Goal: Register for event/course

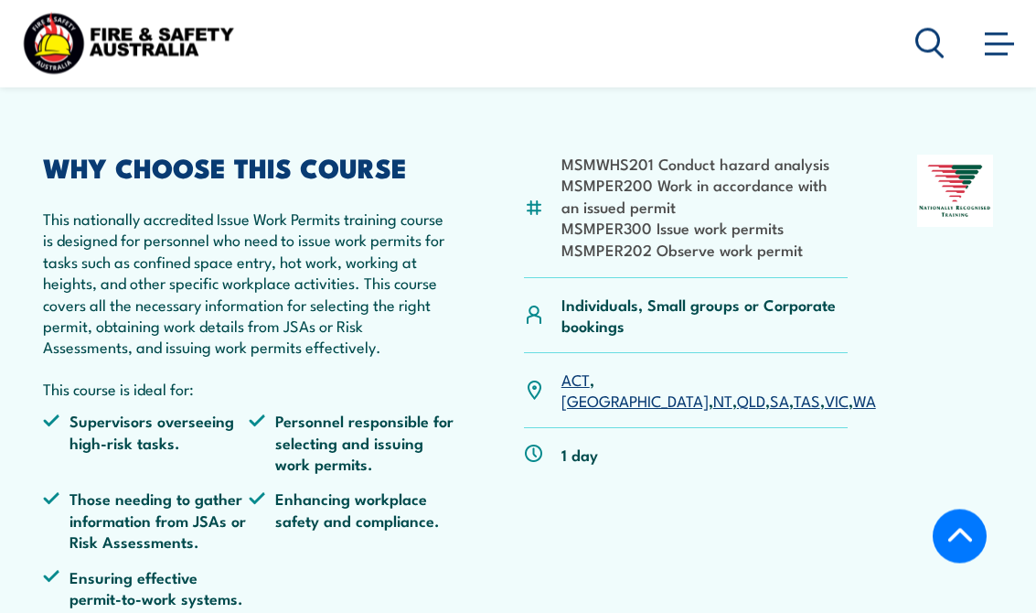
scroll to position [387, 0]
click at [737, 389] on link "QLD" at bounding box center [751, 400] width 28 height 22
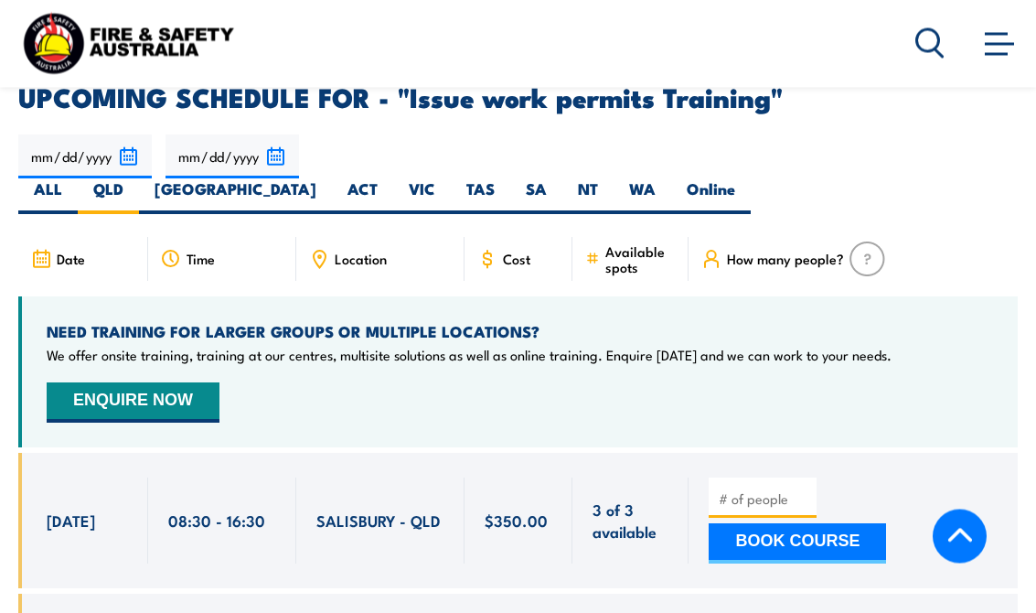
scroll to position [2933, 0]
click at [115, 382] on button "ENQUIRE NOW" at bounding box center [133, 402] width 173 height 40
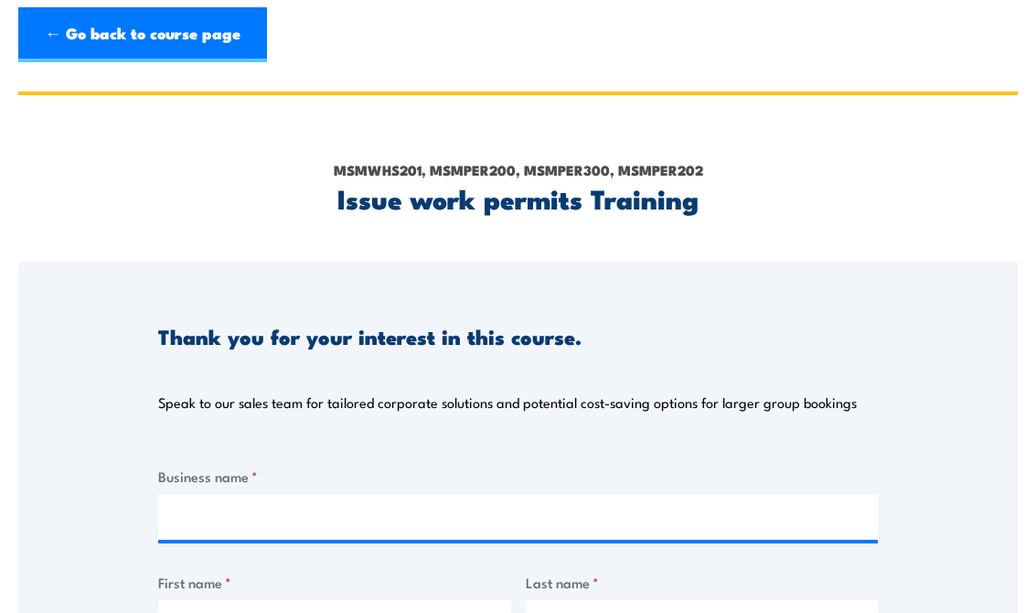
click at [61, 30] on link "← Go back to course page" at bounding box center [142, 34] width 249 height 55
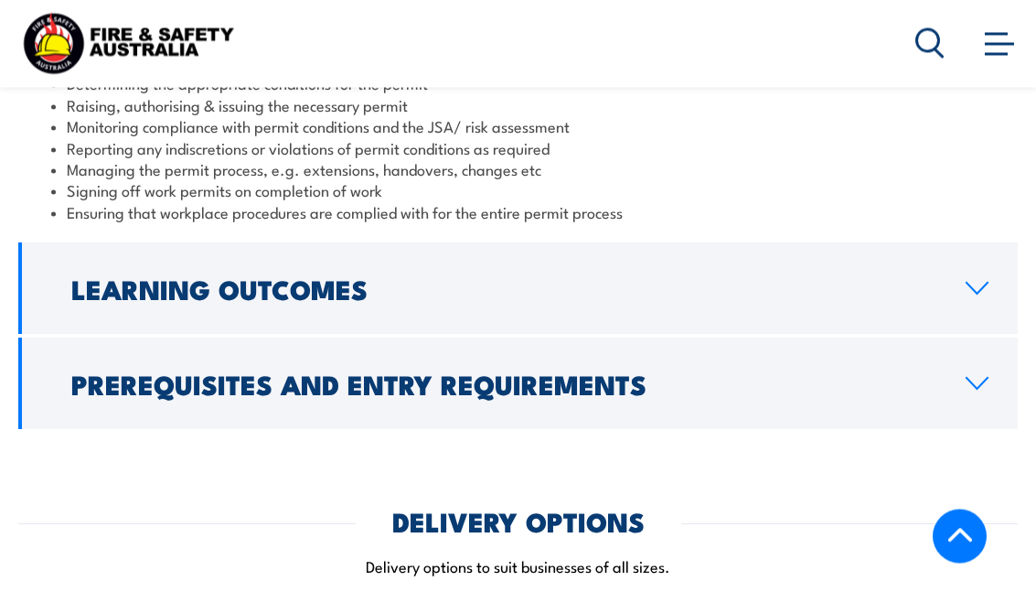
scroll to position [1779, 0]
click at [343, 276] on h2 "Learning Outcomes" at bounding box center [503, 288] width 865 height 24
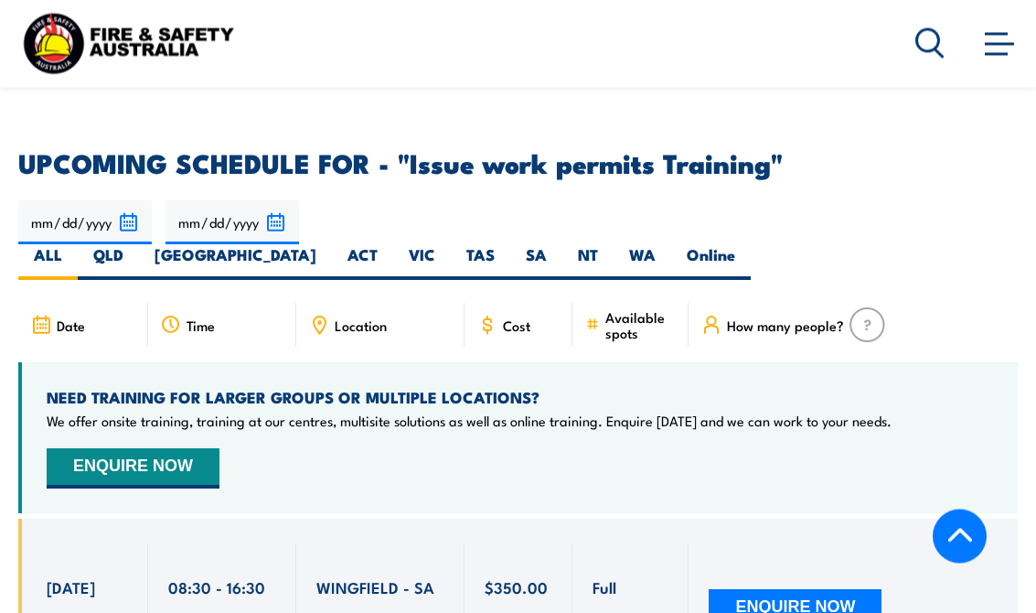
scroll to position [2752, 0]
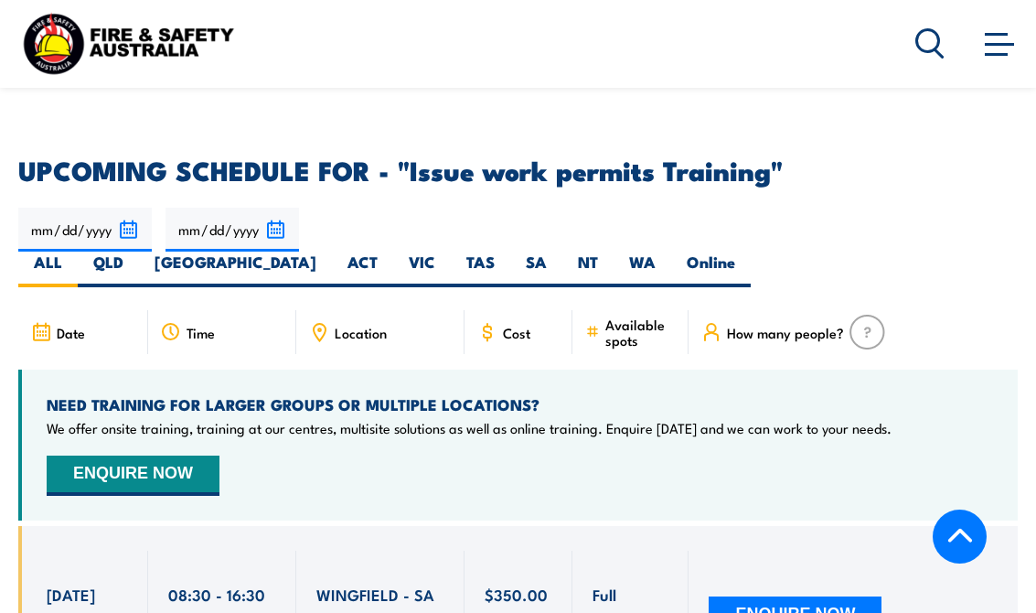
click at [139, 251] on label "QLD" at bounding box center [108, 269] width 61 height 36
click at [135, 251] on input "QLD" at bounding box center [129, 257] width 12 height 12
radio input "true"
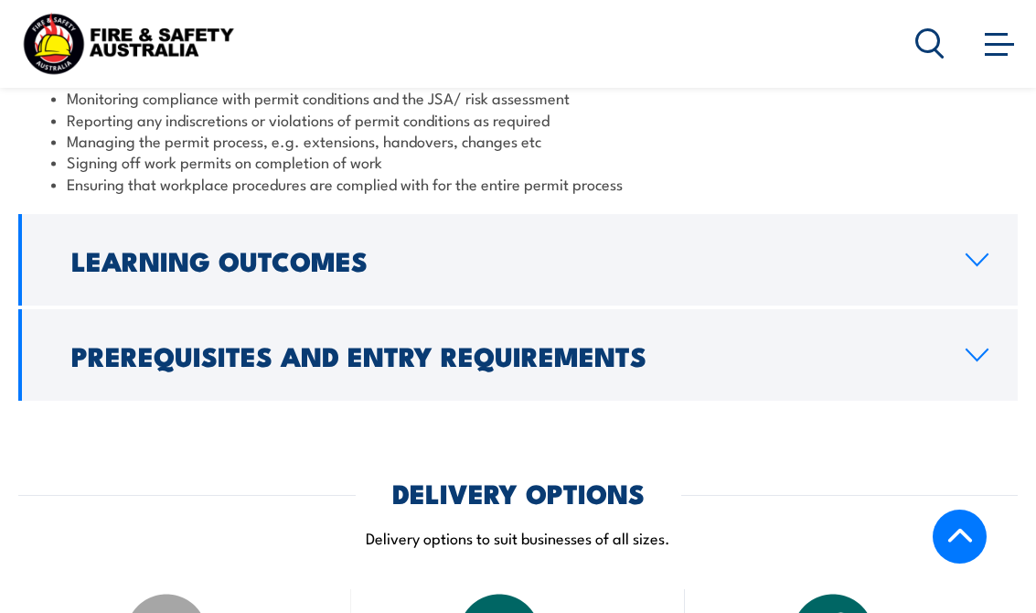
scroll to position [1808, 0]
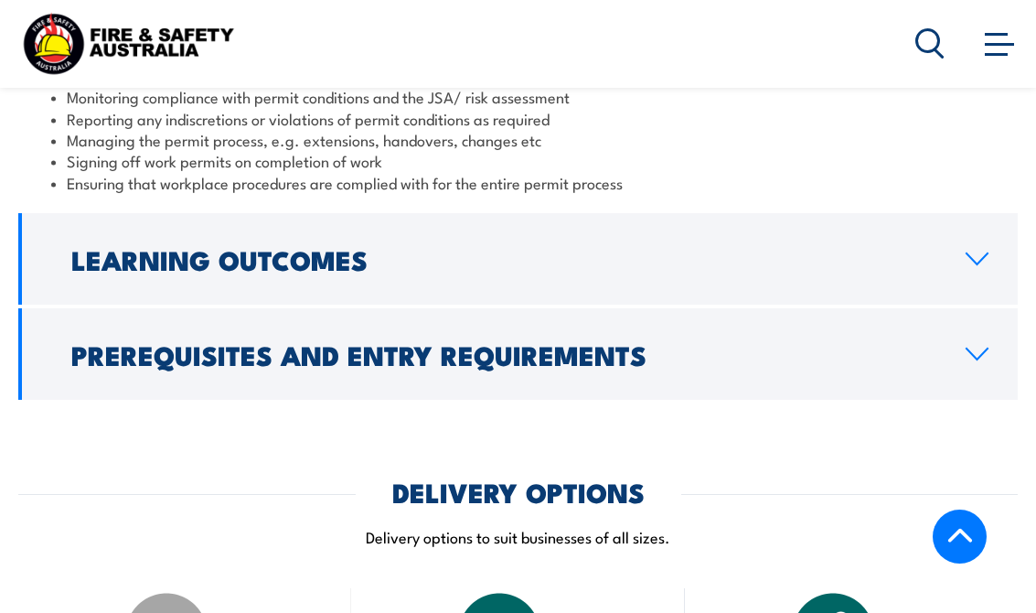
click at [970, 348] on icon at bounding box center [977, 353] width 21 height 11
